Goal: Find contact information: Find contact information

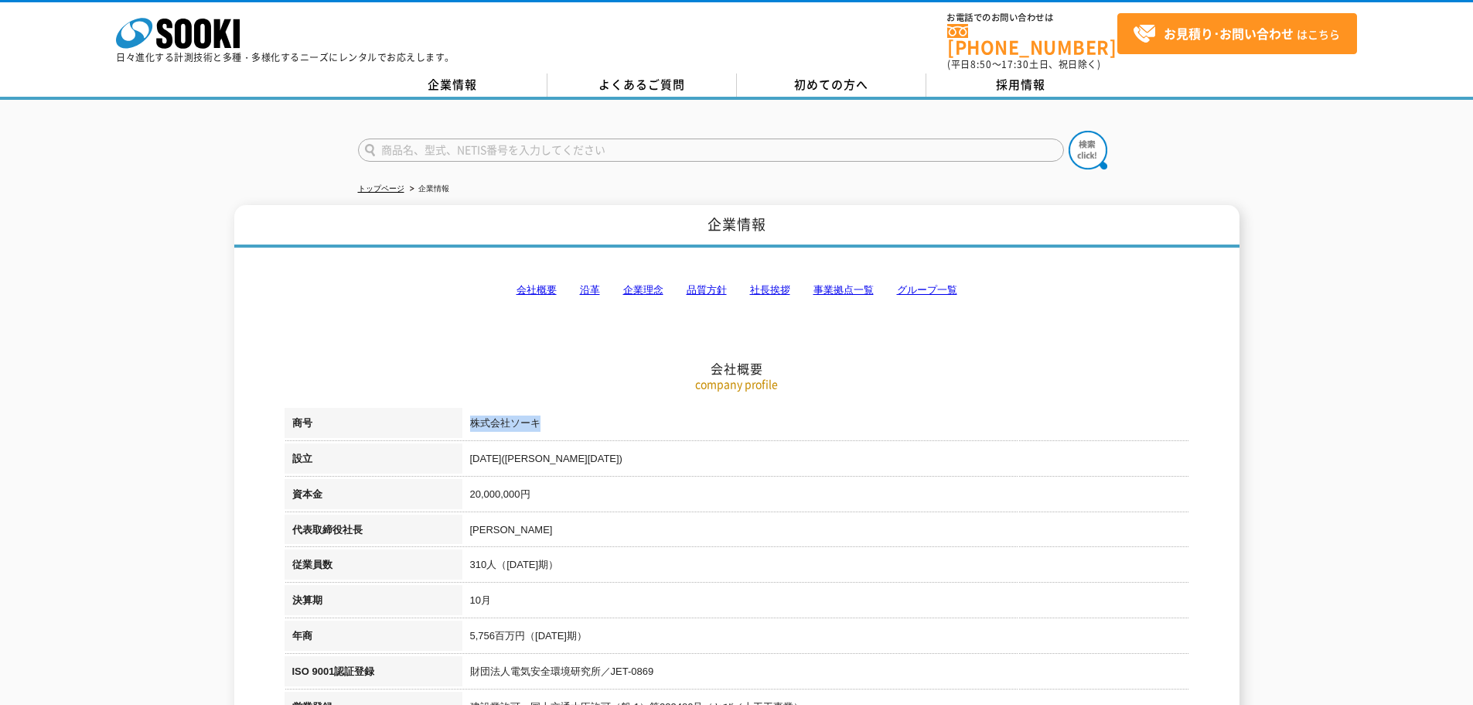
drag, startPoint x: 555, startPoint y: 418, endPoint x: 464, endPoint y: 418, distance: 91.3
click at [464, 418] on td "株式会社ソーキ" at bounding box center [826, 426] width 727 height 36
copy td "株式会社ソーキ"
click at [826, 288] on link "事業拠点一覧" at bounding box center [844, 290] width 60 height 12
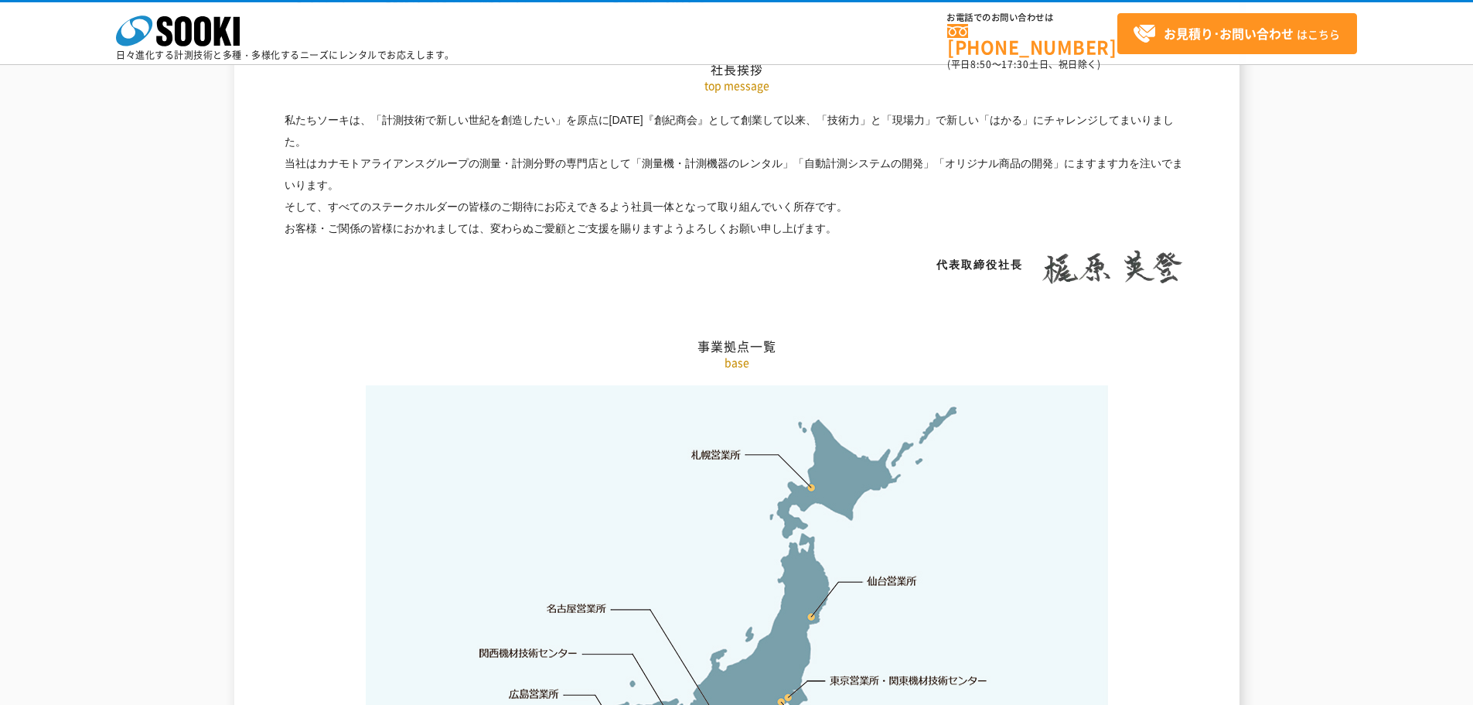
scroll to position [3106, 0]
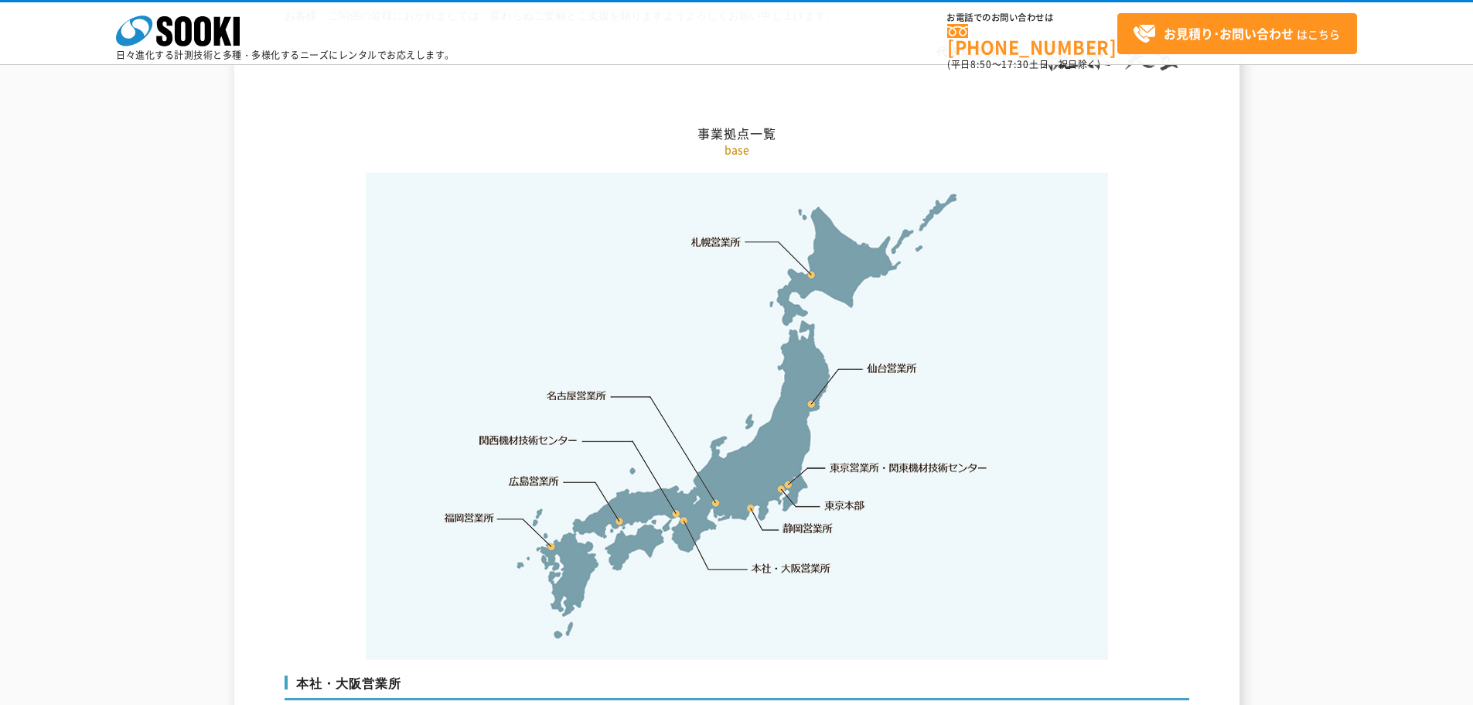
click at [916, 459] on link "東京営業所・関東機材技術センター" at bounding box center [910, 466] width 159 height 15
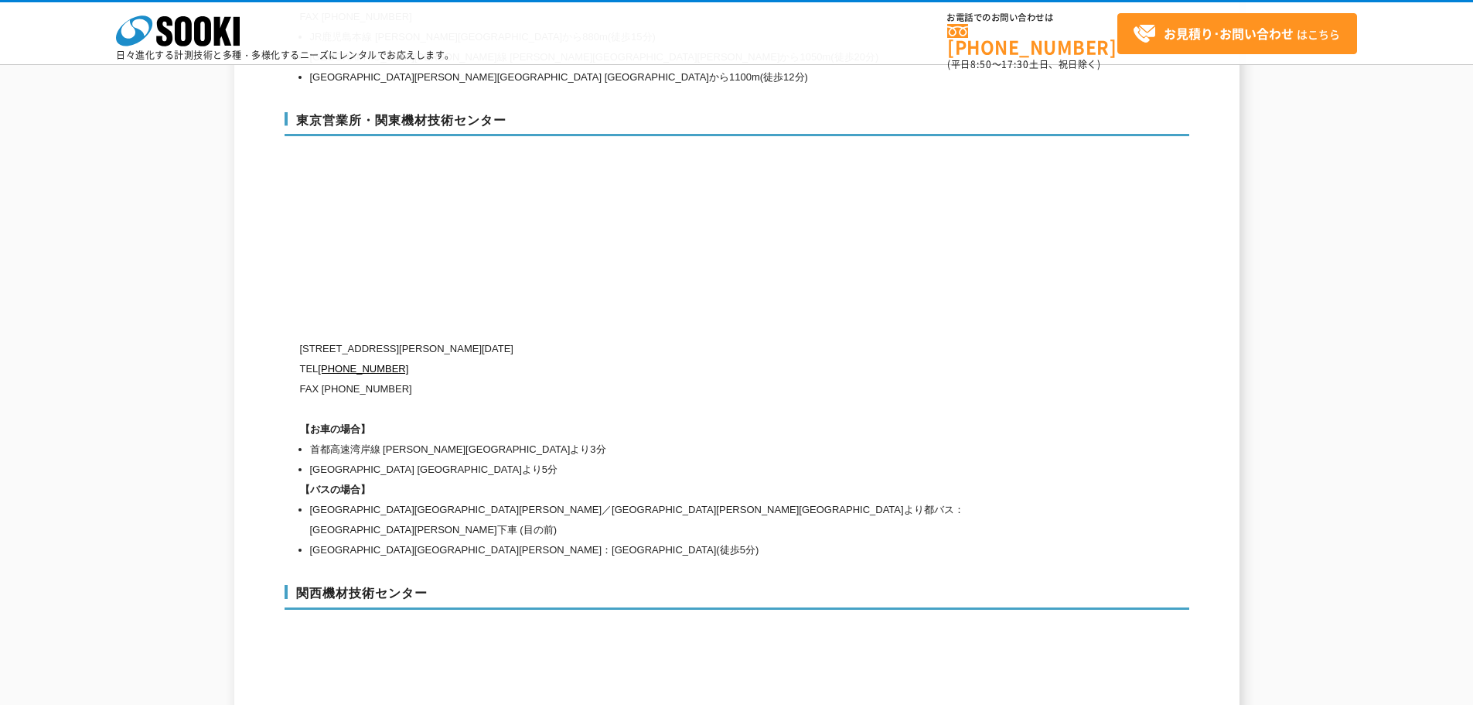
scroll to position [6535, 0]
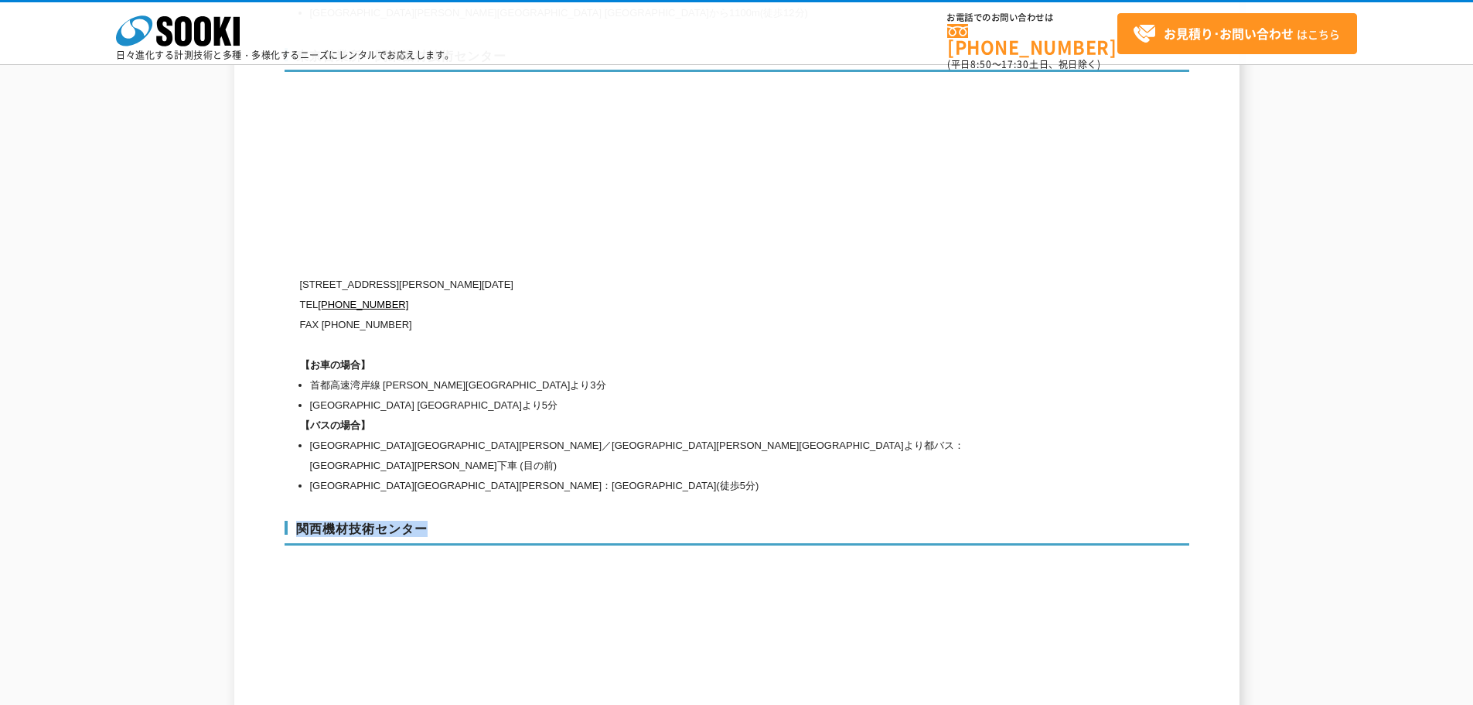
drag, startPoint x: 455, startPoint y: 473, endPoint x: 302, endPoint y: 473, distance: 153.1
click at [302, 521] on h3 "関西機材技術センター" at bounding box center [737, 533] width 905 height 25
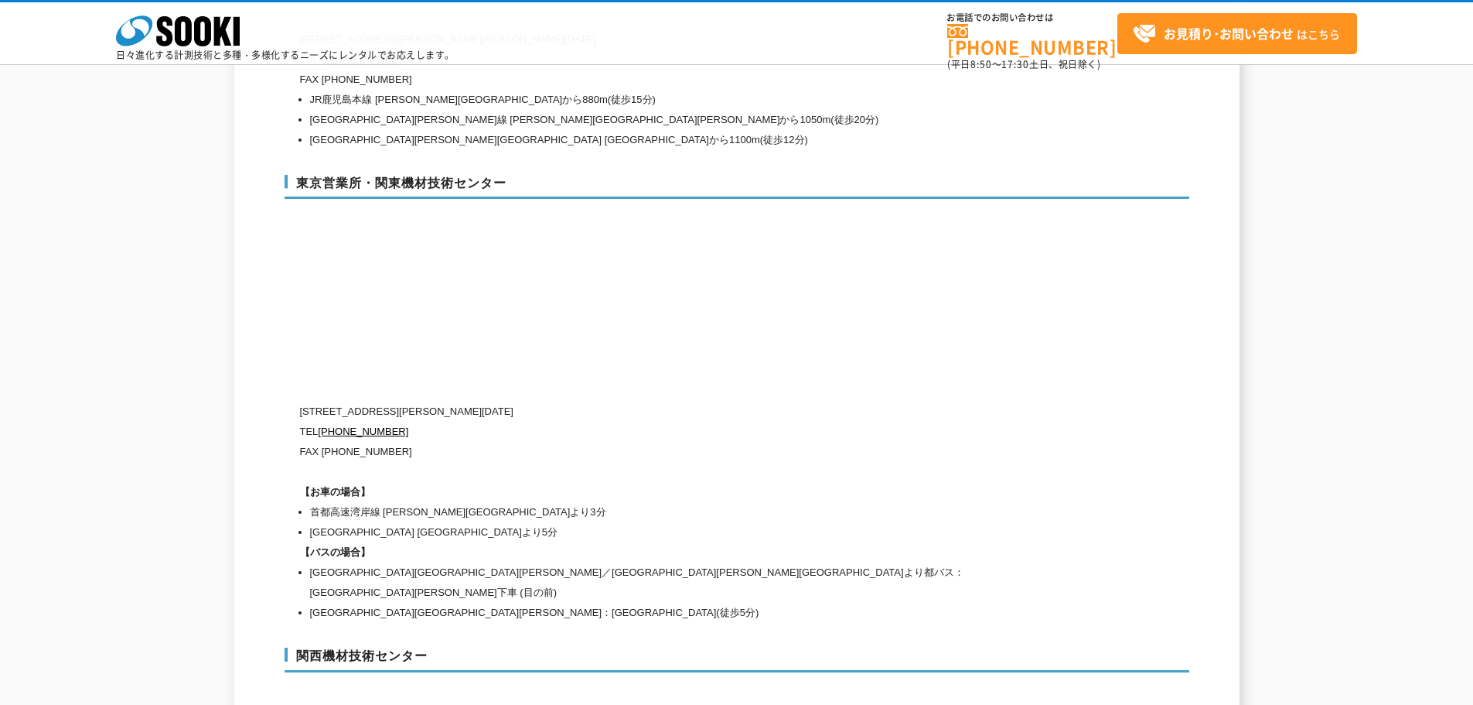
scroll to position [6308, 0]
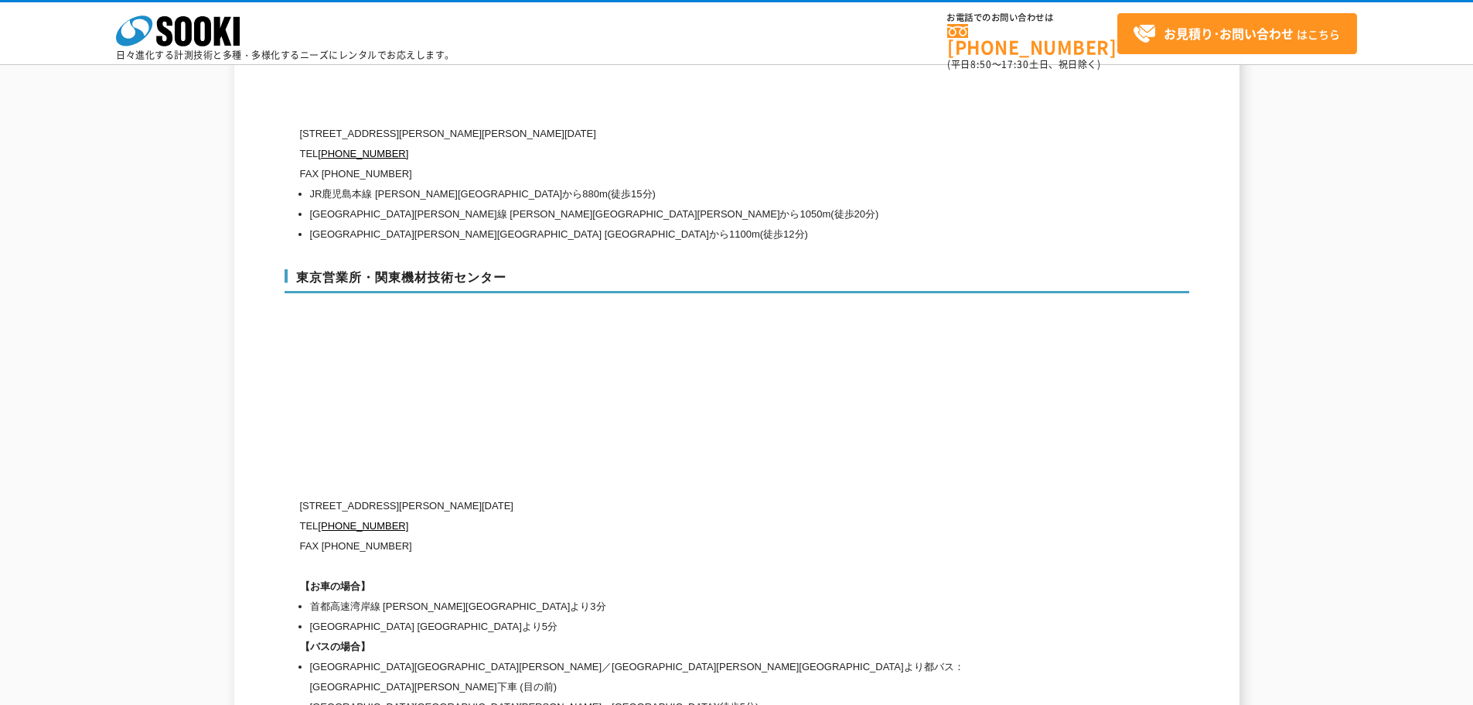
drag, startPoint x: 753, startPoint y: 280, endPoint x: 737, endPoint y: 200, distance: 82.1
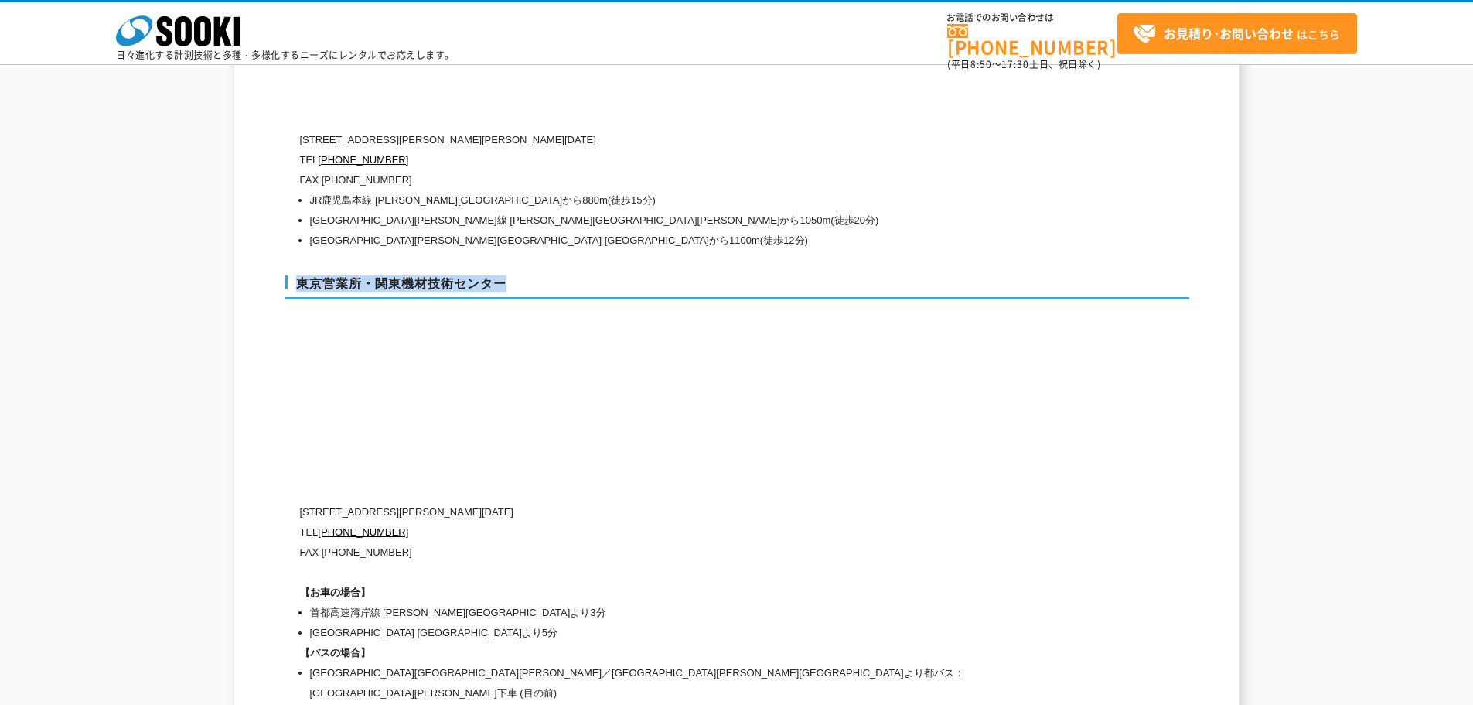
drag, startPoint x: 531, startPoint y: 241, endPoint x: 298, endPoint y: 251, distance: 233.0
click at [298, 260] on div "東京営業所・関東機材技術センター [STREET_ADDRESS][PERSON_NAME][DATE] [PHONE_NUMBER] FAX [PHONE_…" at bounding box center [737, 496] width 905 height 473
copy h3 "東京営業所・関東機材技術センター"
click at [676, 409] on div "東京営業所・関東機材技術センター [STREET_ADDRESS][PERSON_NAME][DATE] [PHONE_NUMBER] FAX [PHONE_…" at bounding box center [737, 496] width 905 height 473
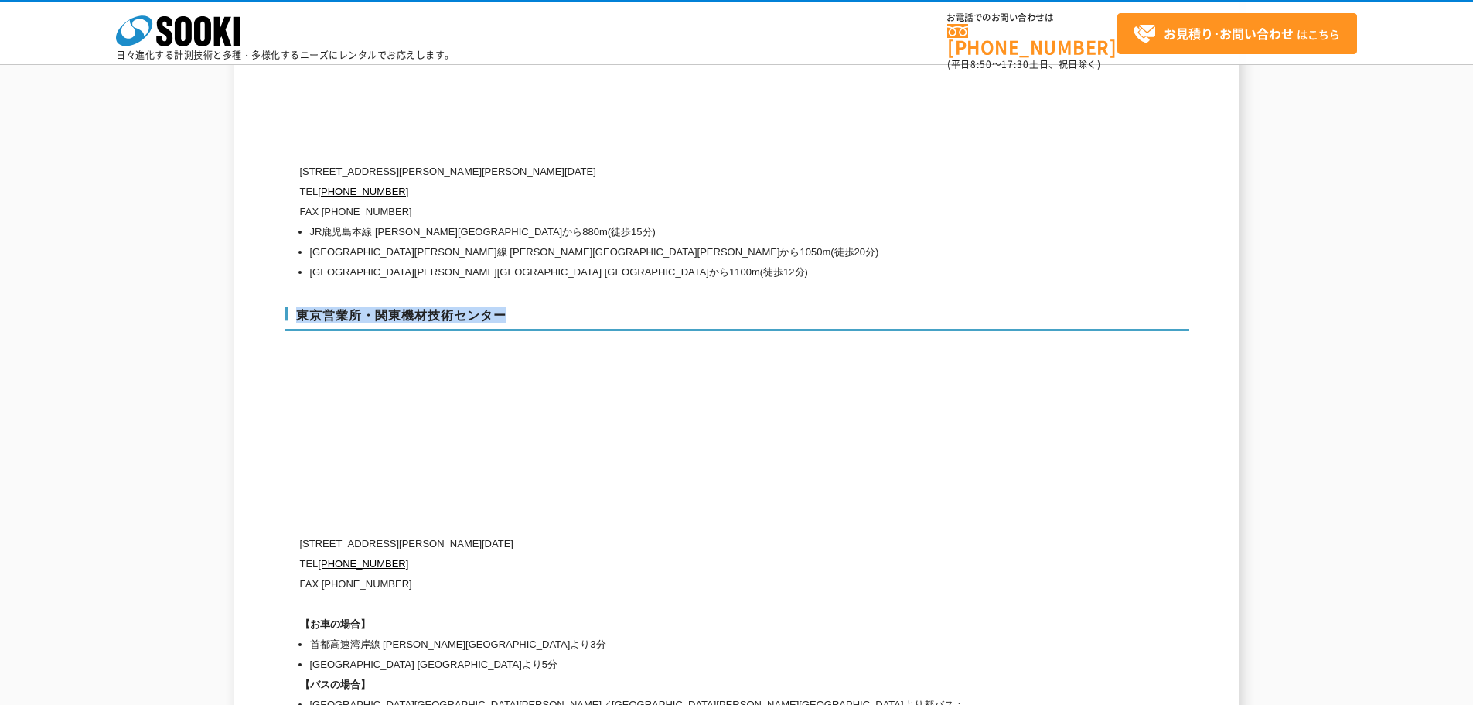
drag, startPoint x: 691, startPoint y: 397, endPoint x: 692, endPoint y: 445, distance: 48.0
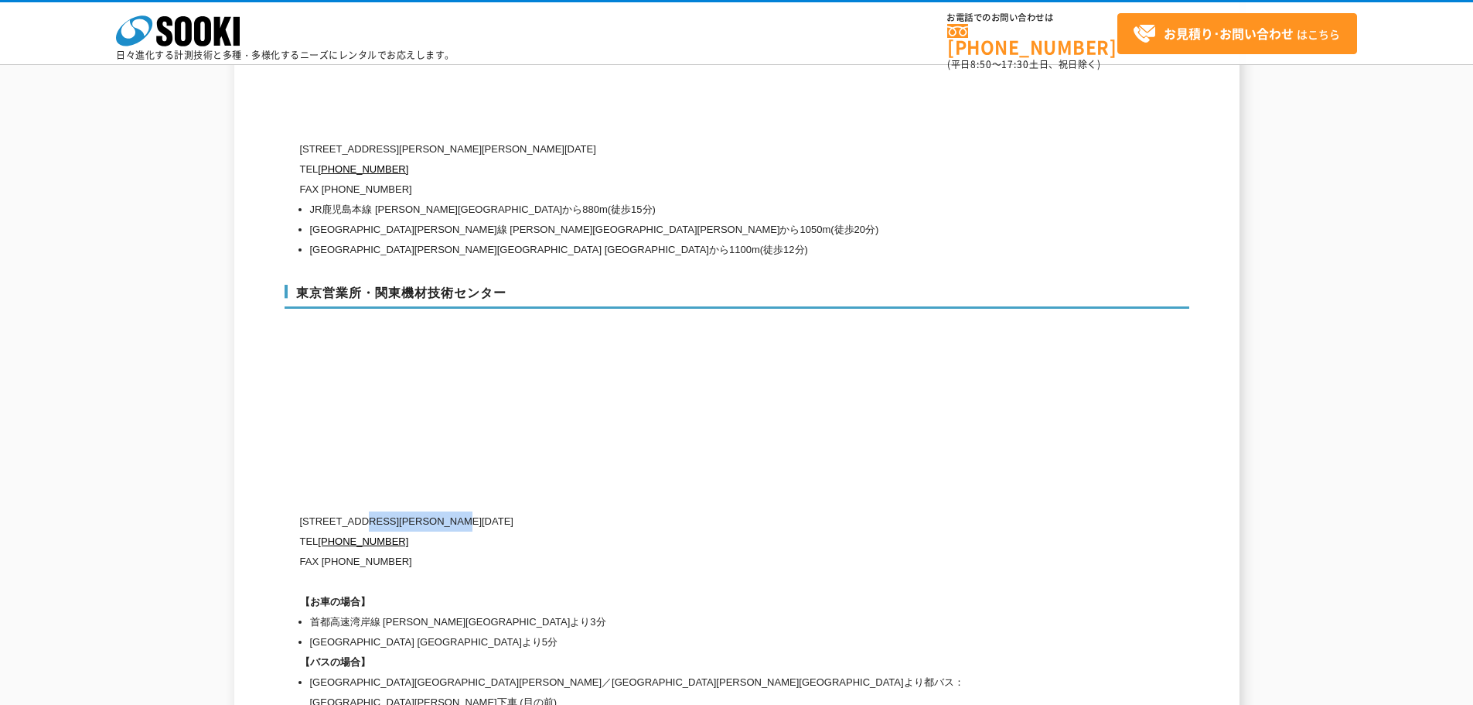
drag, startPoint x: 551, startPoint y: 481, endPoint x: 365, endPoint y: 482, distance: 186.4
click at [365, 511] on p "[STREET_ADDRESS][PERSON_NAME][DATE]" at bounding box center [671, 521] width 743 height 20
copy p "[PERSON_NAME][STREET_ADDRESS][DATE]"
